Goal: Use online tool/utility: Use online tool/utility

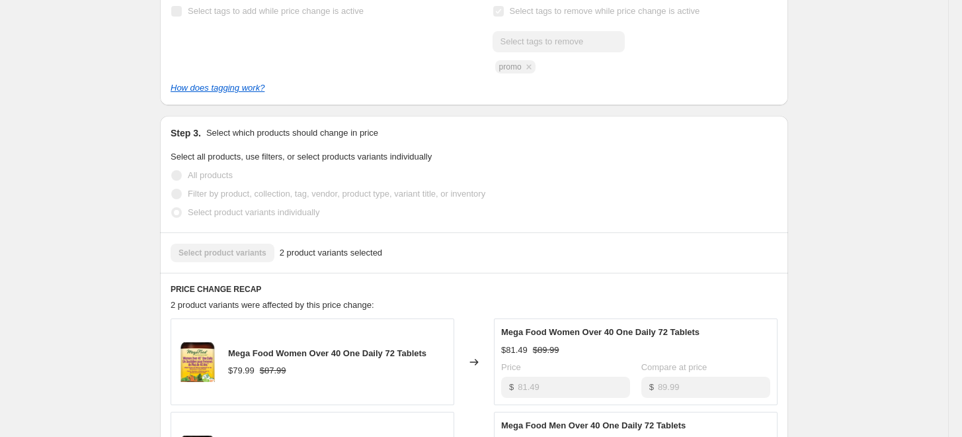
scroll to position [514, 0]
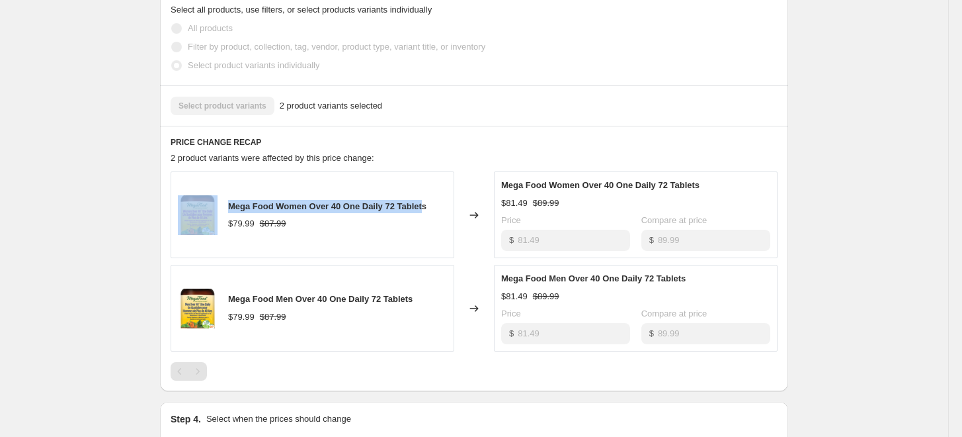
drag, startPoint x: 433, startPoint y: 203, endPoint x: 226, endPoint y: 202, distance: 207.0
click at [226, 202] on div "Mega Food Women Over 40 One Daily 72 Tablets $79.99 $87.99" at bounding box center [313, 214] width 284 height 87
copy div "Mega Food Women Over 40 One Daily 72 Tablet"
click at [651, 205] on div "$81.49 $89.99" at bounding box center [635, 202] width 269 height 13
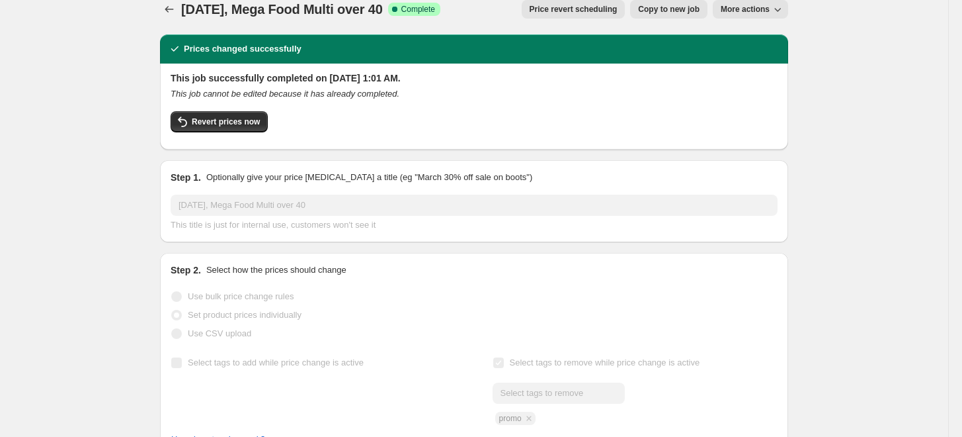
scroll to position [0, 0]
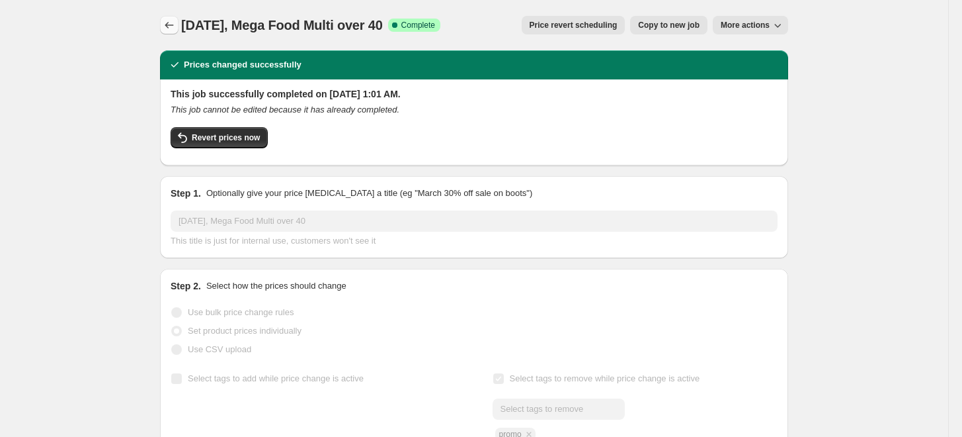
click at [176, 20] on icon "Price change jobs" at bounding box center [169, 25] width 13 height 13
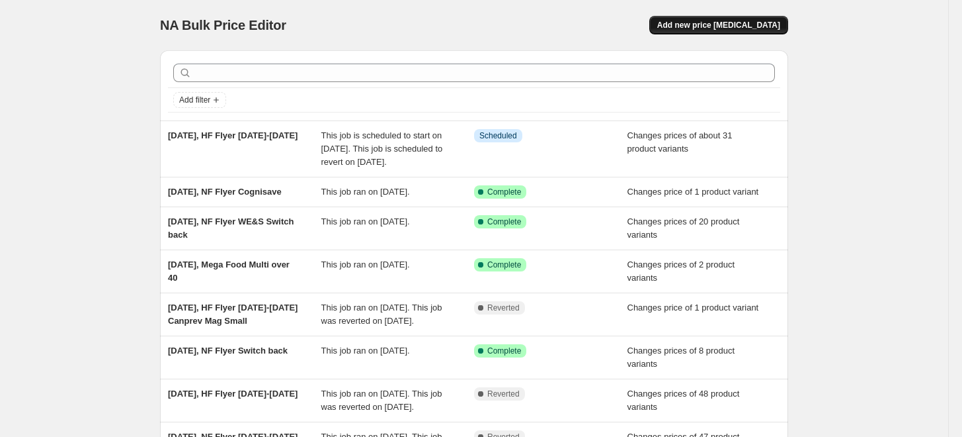
click at [753, 26] on span "Add new price [MEDICAL_DATA]" at bounding box center [718, 25] width 123 height 11
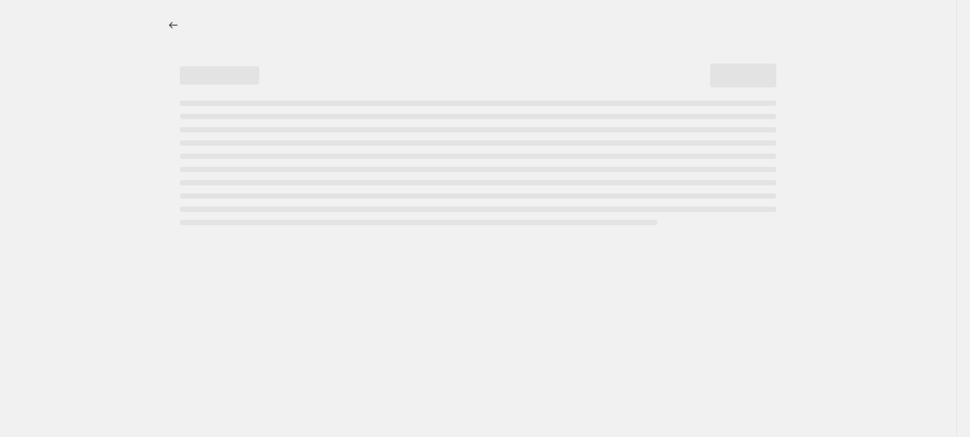
select select "percentage"
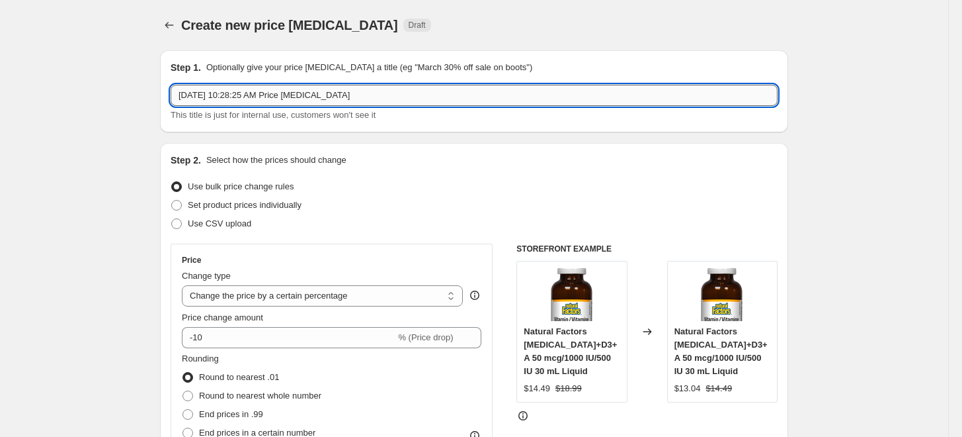
drag, startPoint x: 384, startPoint y: 90, endPoint x: 235, endPoint y: 93, distance: 148.8
click at [235, 93] on input "[DATE] 10:28:25 AM Price [MEDICAL_DATA]" at bounding box center [474, 95] width 607 height 21
type input "[DATE], Everyone Soaps & Lotions"
click at [302, 209] on span "Set product prices individually" at bounding box center [245, 205] width 114 height 10
click at [172, 200] on input "Set product prices individually" at bounding box center [171, 200] width 1 height 1
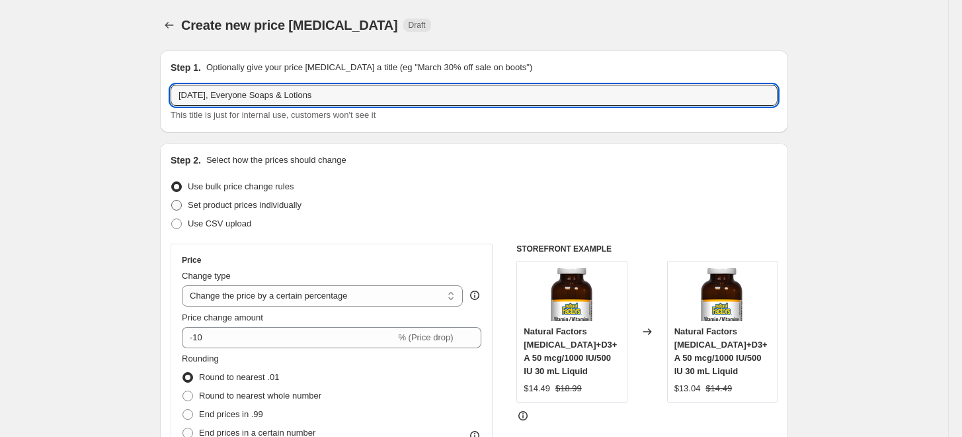
radio input "true"
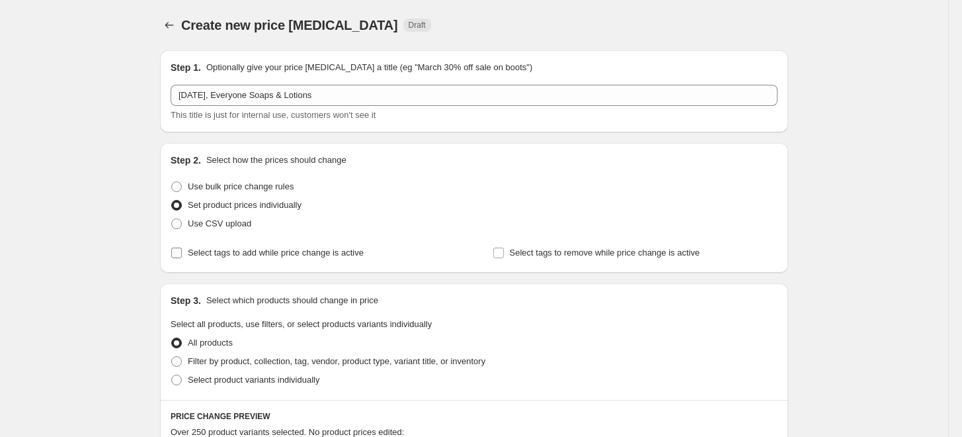
click at [302, 244] on label "Select tags to add while price change is active" at bounding box center [267, 252] width 193 height 19
click at [182, 247] on input "Select tags to add while price change is active" at bounding box center [176, 252] width 11 height 11
checkbox input "true"
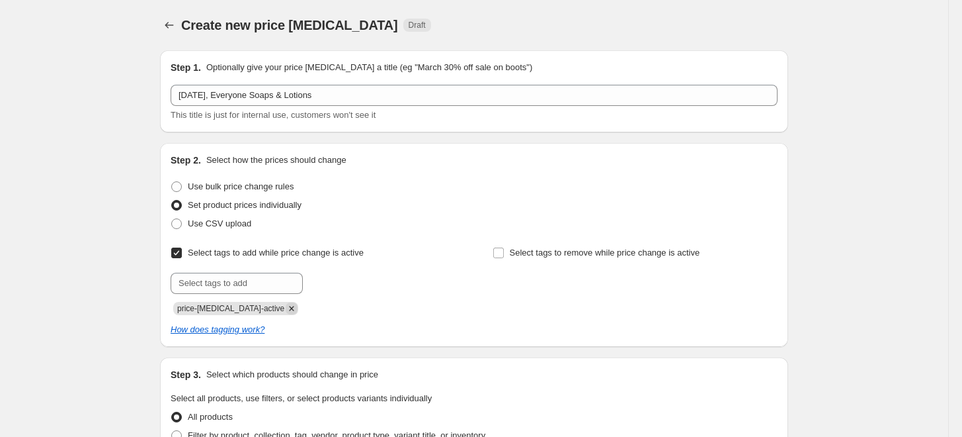
click at [286, 306] on icon "Remove price-change-job-active" at bounding box center [292, 308] width 12 height 12
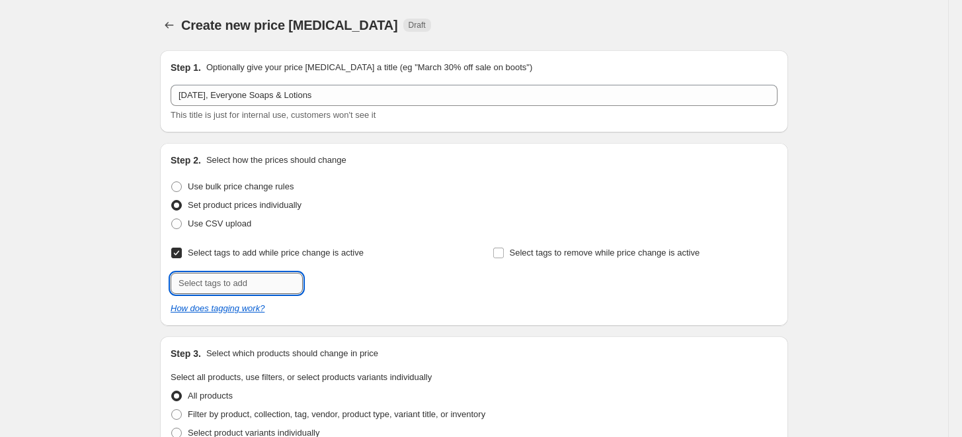
click at [274, 290] on input "text" at bounding box center [237, 283] width 132 height 21
type input "promo"
click at [355, 288] on button "Add promo" at bounding box center [335, 282] width 58 height 19
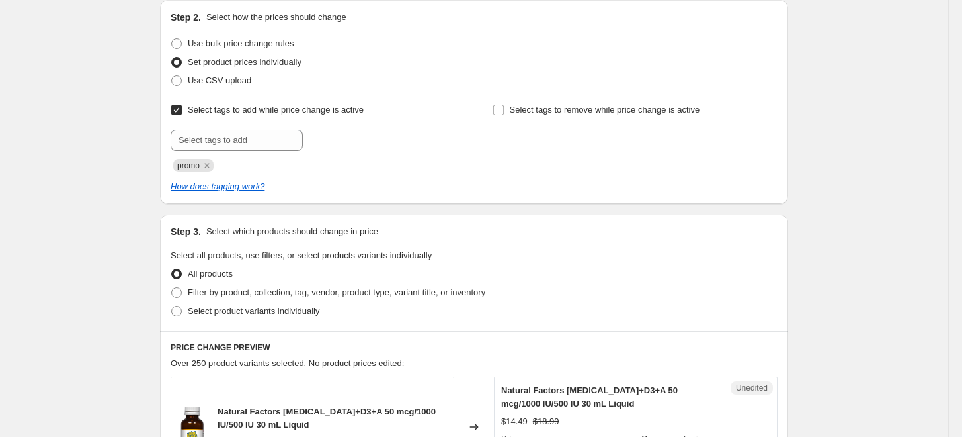
scroll to position [147, 0]
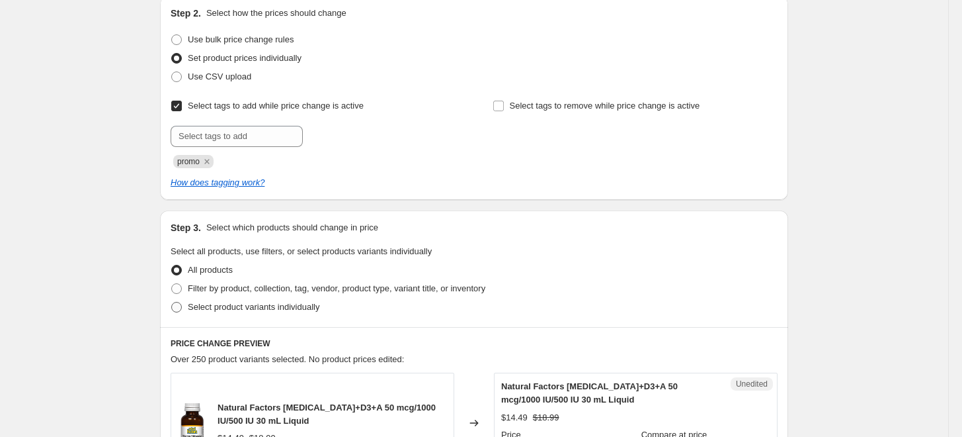
click at [284, 311] on span "Select product variants individually" at bounding box center [254, 307] width 132 height 10
click at [172, 302] on input "Select product variants individually" at bounding box center [171, 302] width 1 height 1
radio input "true"
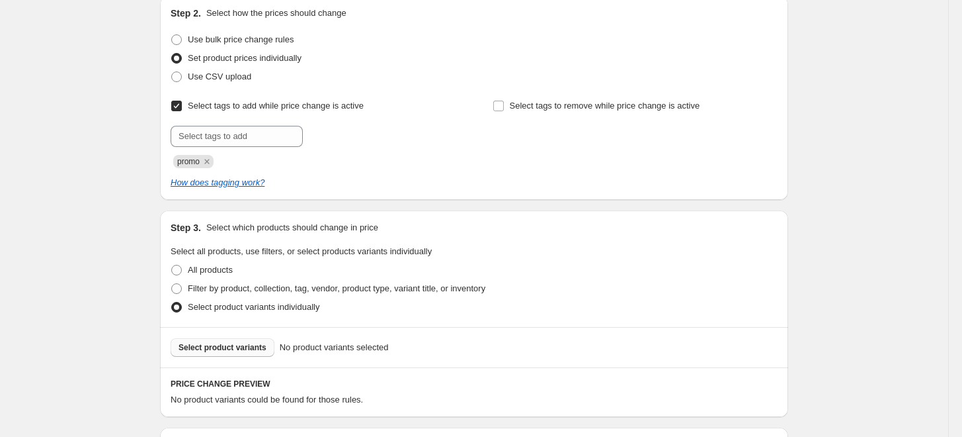
click at [267, 348] on span "Select product variants" at bounding box center [223, 347] width 88 height 11
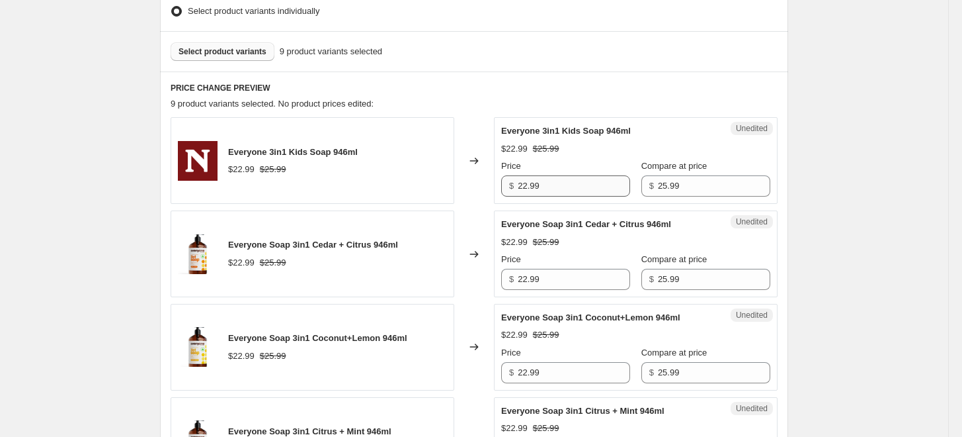
scroll to position [441, 0]
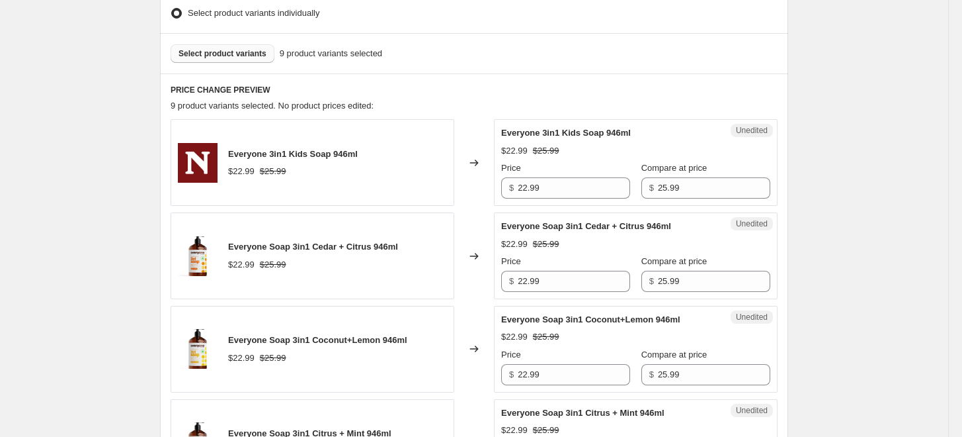
click at [937, 146] on div "Create new price [MEDICAL_DATA]. This page is ready Create new price [MEDICAL_D…" at bounding box center [474, 377] width 949 height 1636
